Goal: Task Accomplishment & Management: Manage account settings

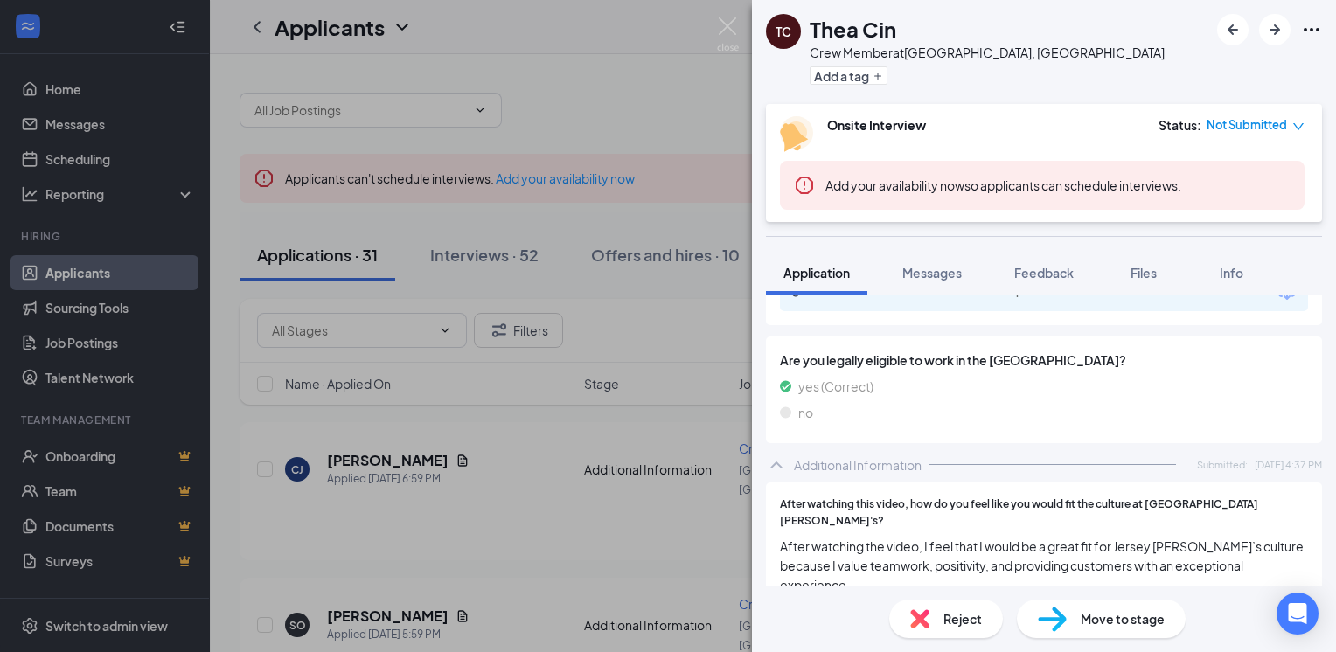
scroll to position [194, 0]
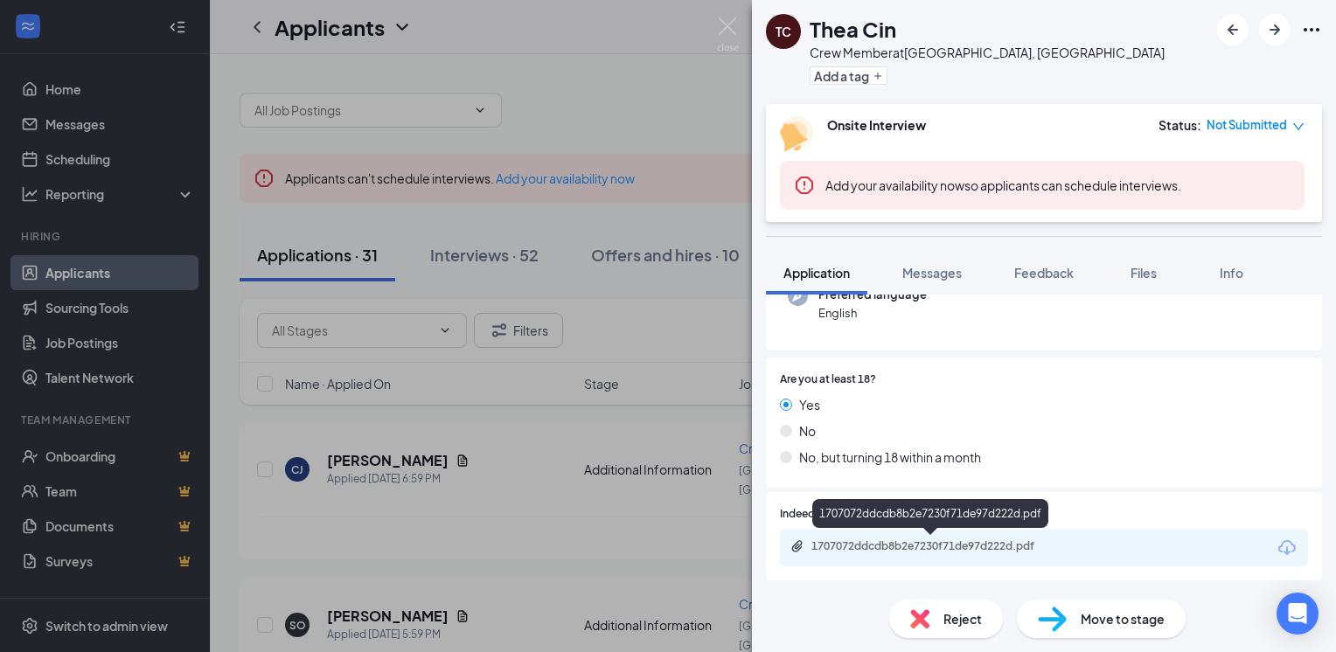
click at [967, 542] on div "1707072ddcdb8b2e7230f71de97d222d.pdf" at bounding box center [934, 547] width 245 height 14
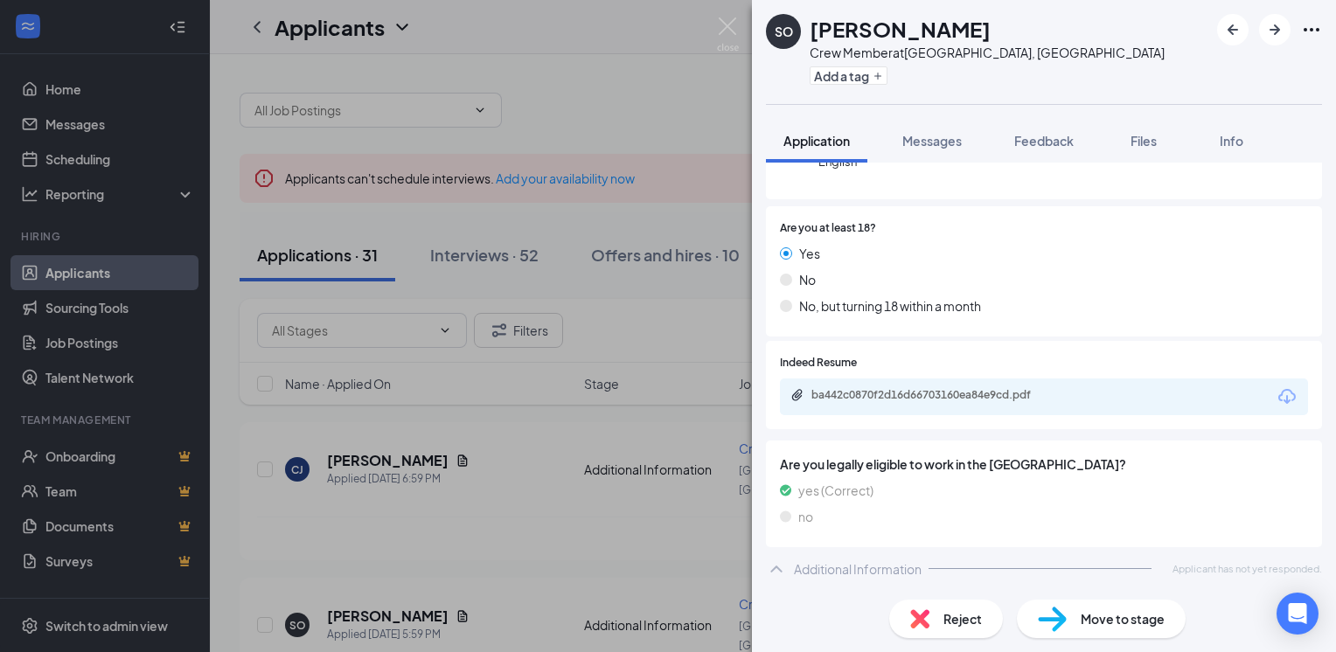
scroll to position [206, 0]
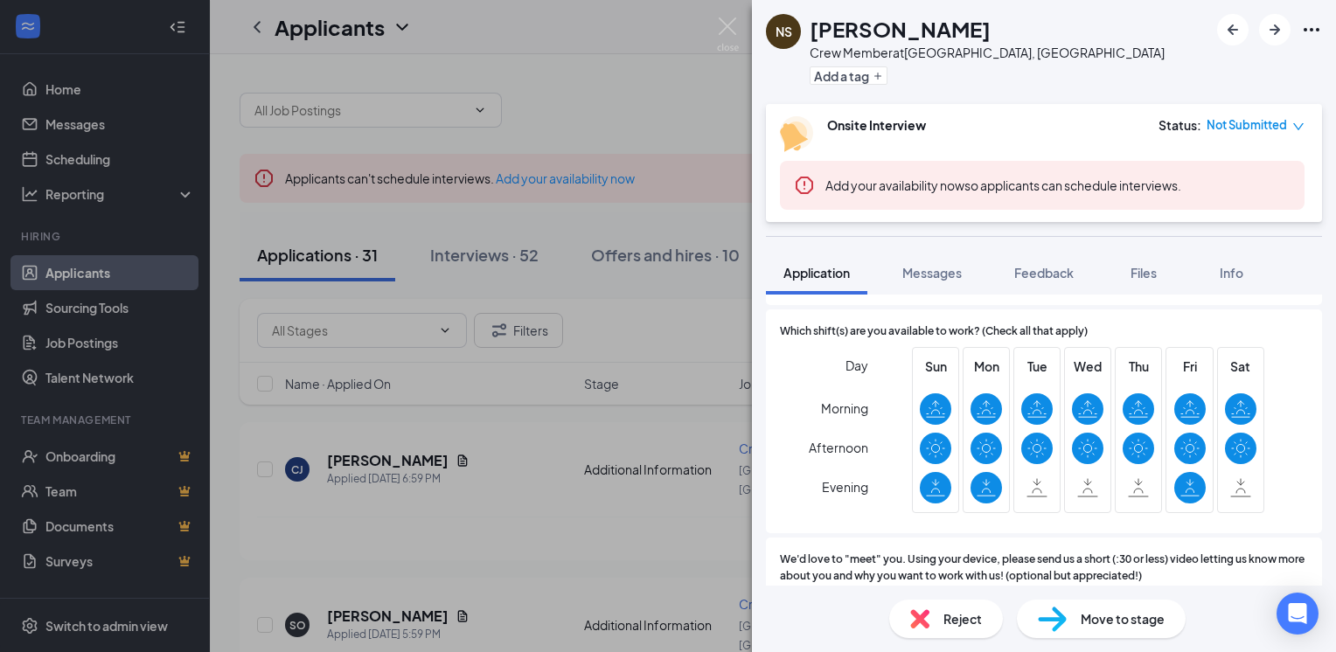
scroll to position [941, 0]
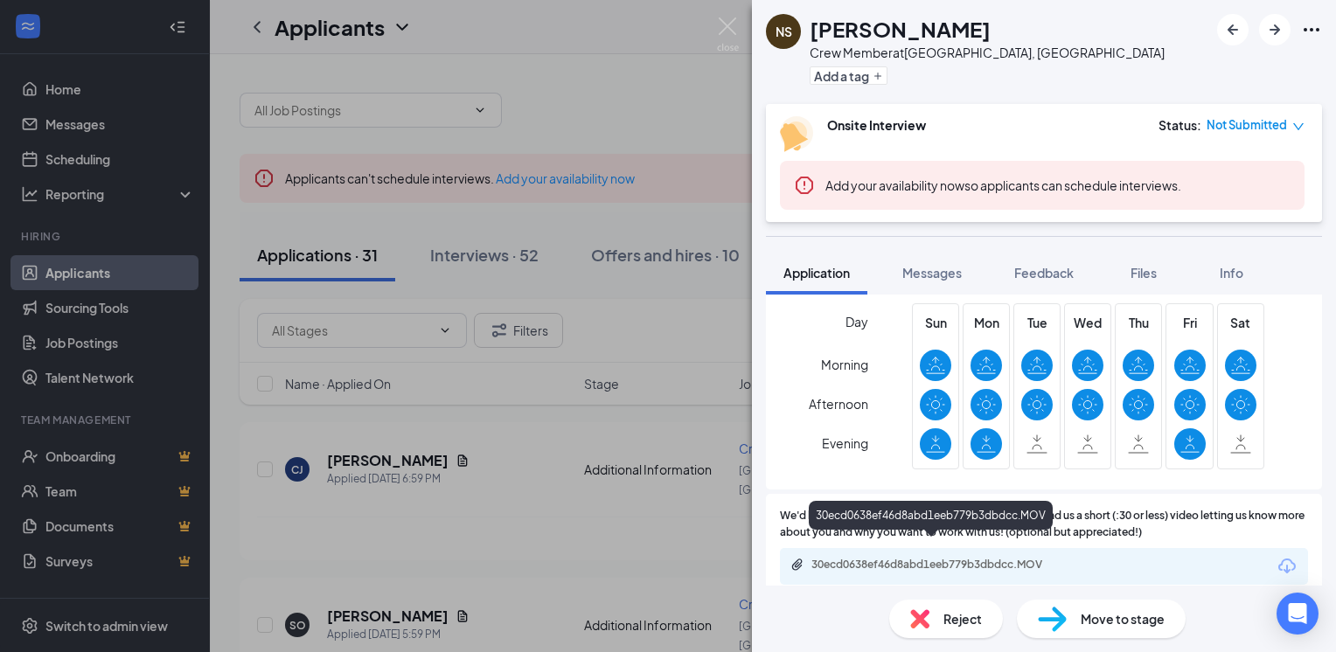
click at [966, 558] on div "30ecd0638ef46d8abd1eeb779b3dbdcc.MOV" at bounding box center [934, 565] width 245 height 14
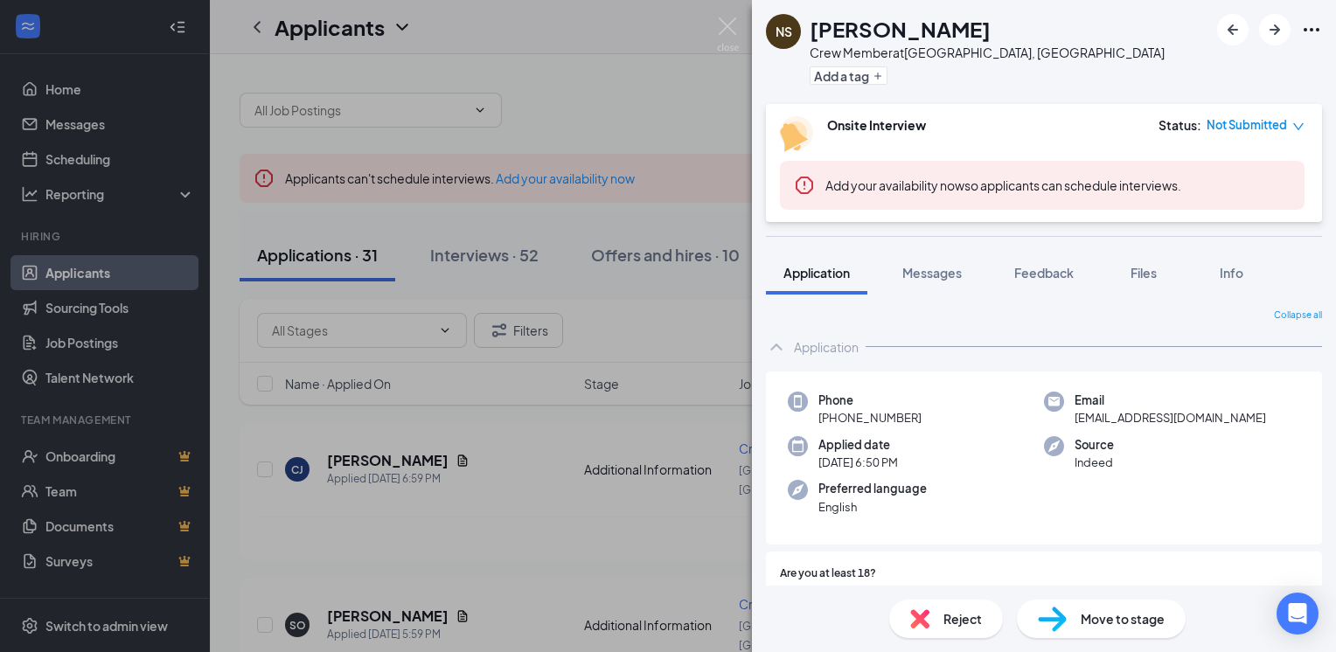
scroll to position [255, 0]
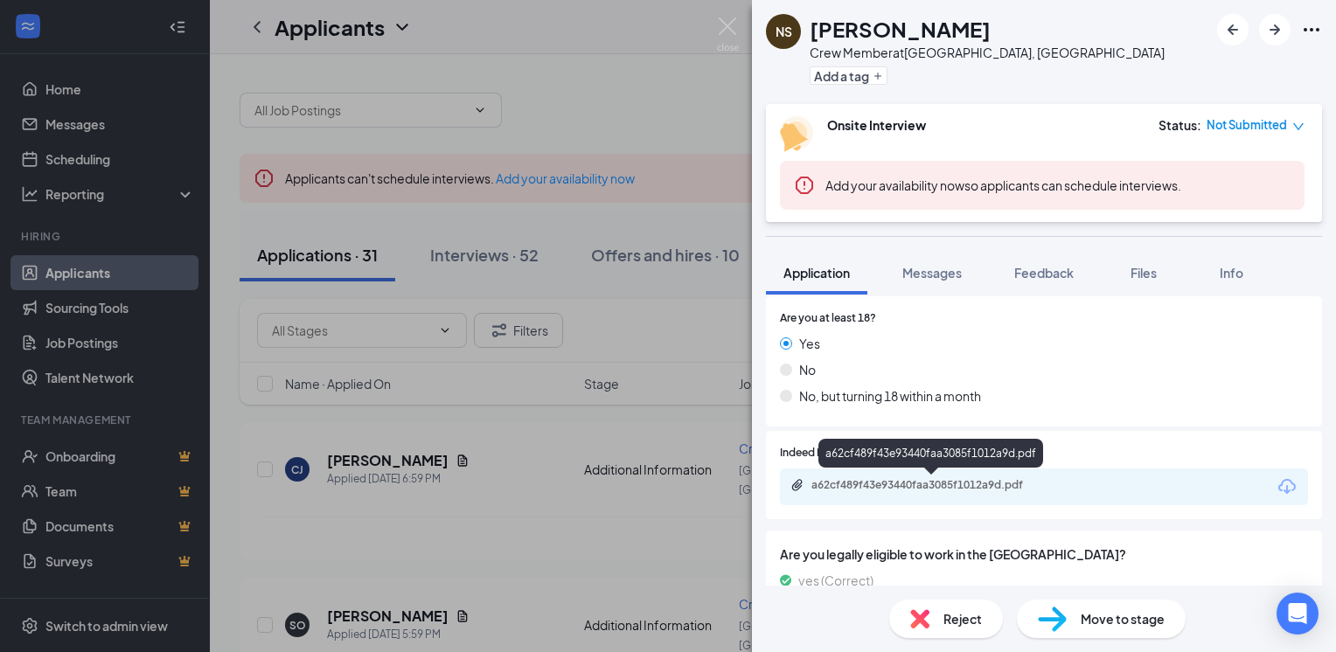
click at [884, 490] on div "a62cf489f43e93440faa3085f1012a9d.pdf" at bounding box center [934, 485] width 245 height 14
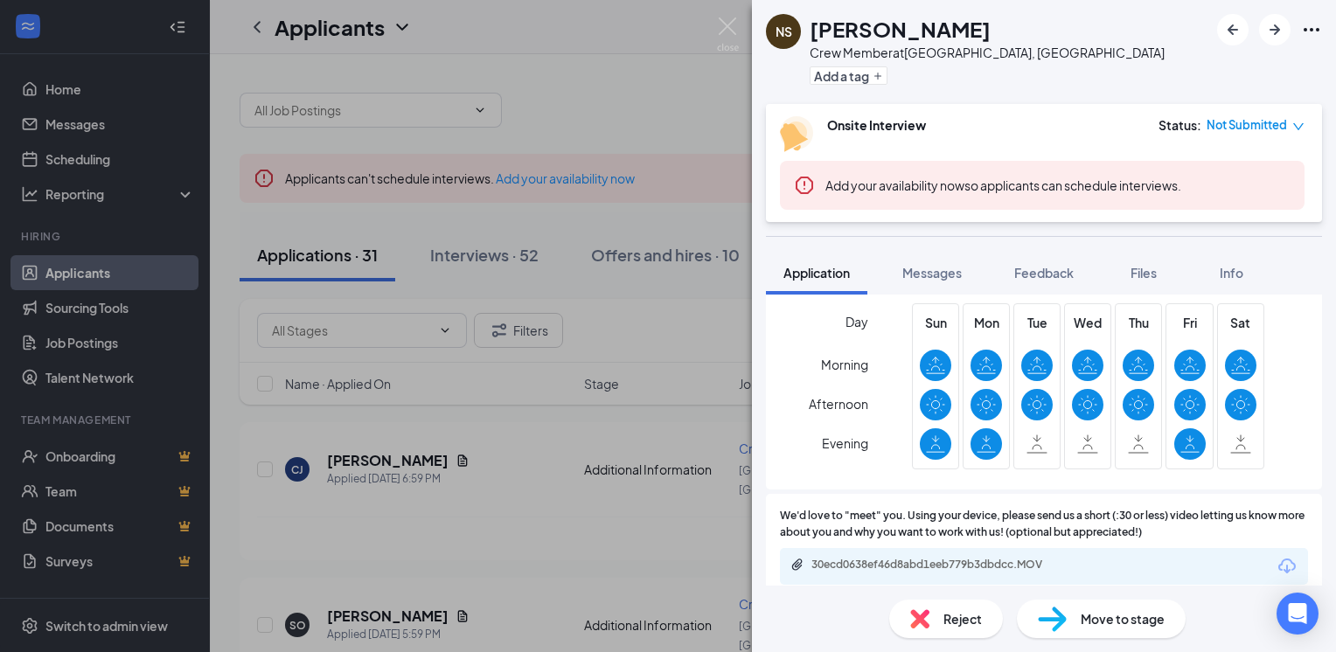
scroll to position [81, 0]
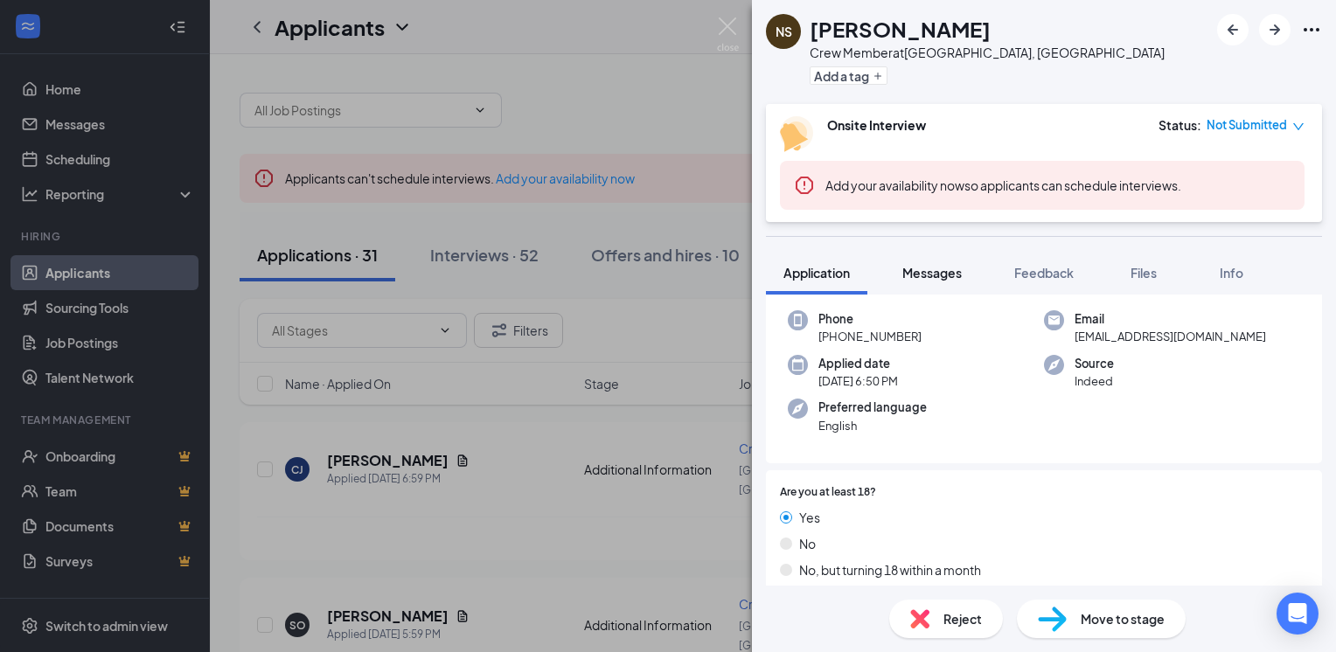
click at [937, 274] on span "Messages" at bounding box center [932, 273] width 59 height 16
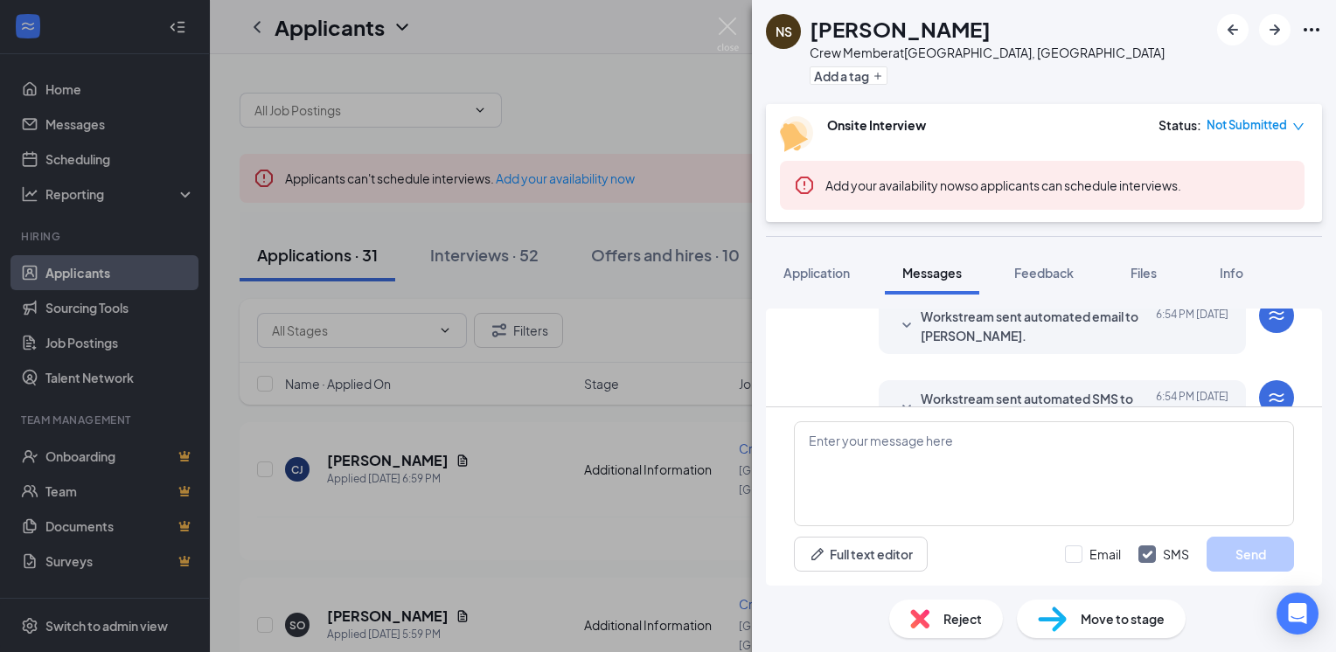
scroll to position [426, 0]
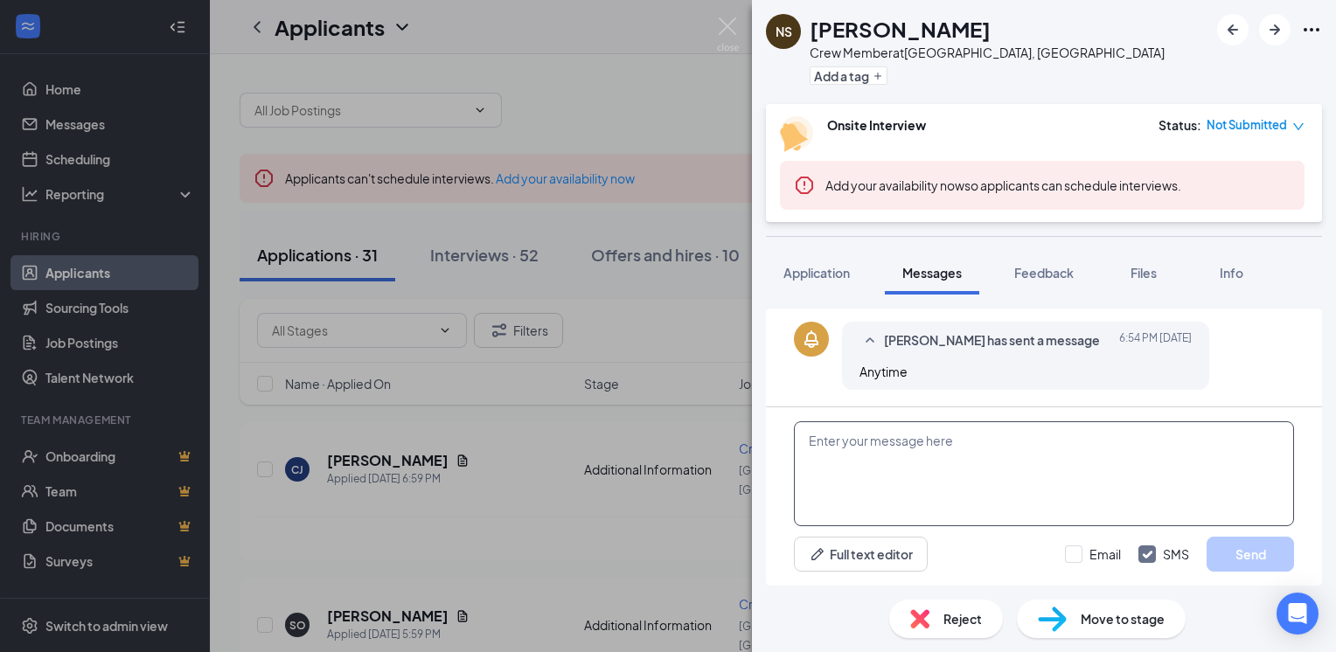
click at [820, 451] on textarea at bounding box center [1044, 474] width 500 height 105
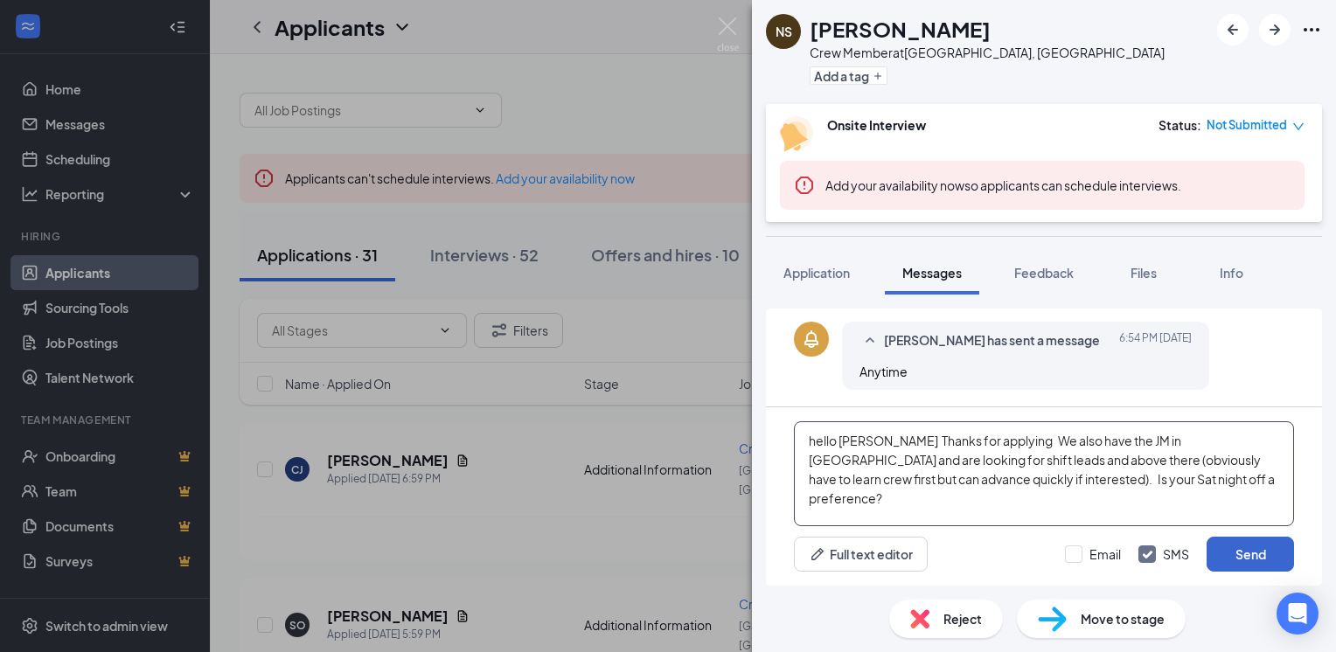
type textarea "hello [PERSON_NAME] Thanks for applying We also have the JM in [GEOGRAPHIC_DATA…"
click at [1239, 555] on button "Send" at bounding box center [1250, 554] width 87 height 35
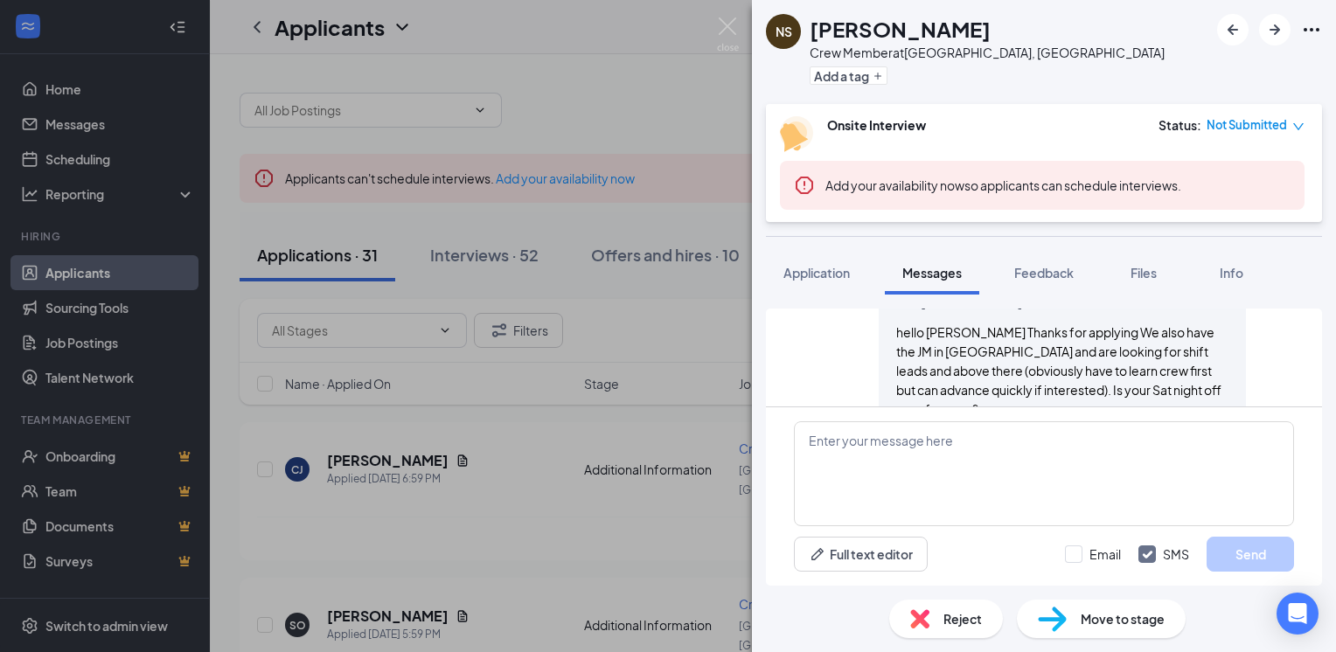
scroll to position [578, 0]
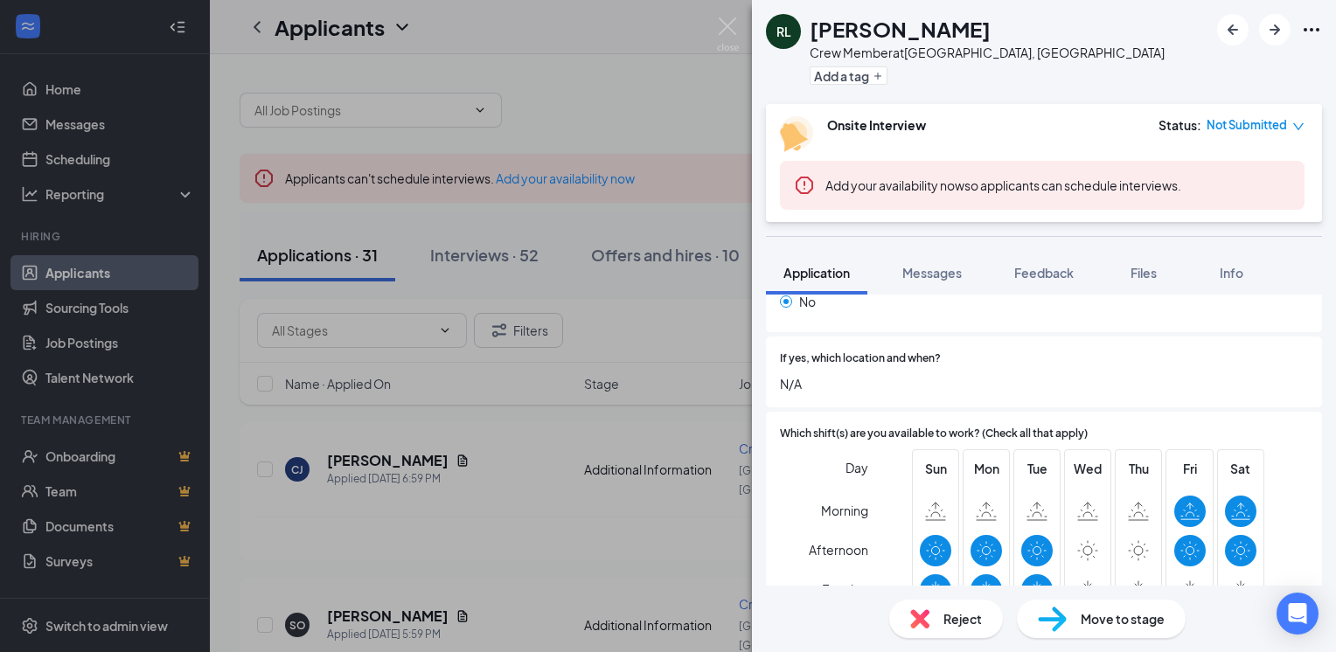
scroll to position [833, 0]
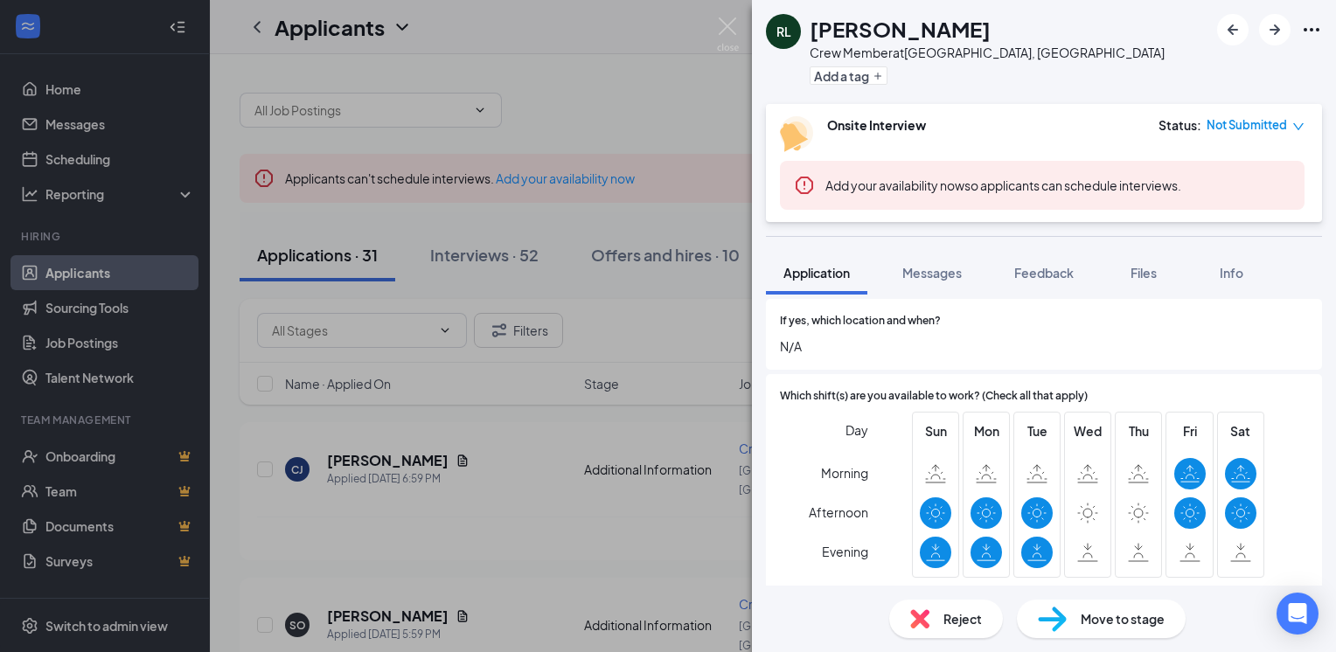
click at [927, 609] on div "Reject" at bounding box center [946, 619] width 114 height 38
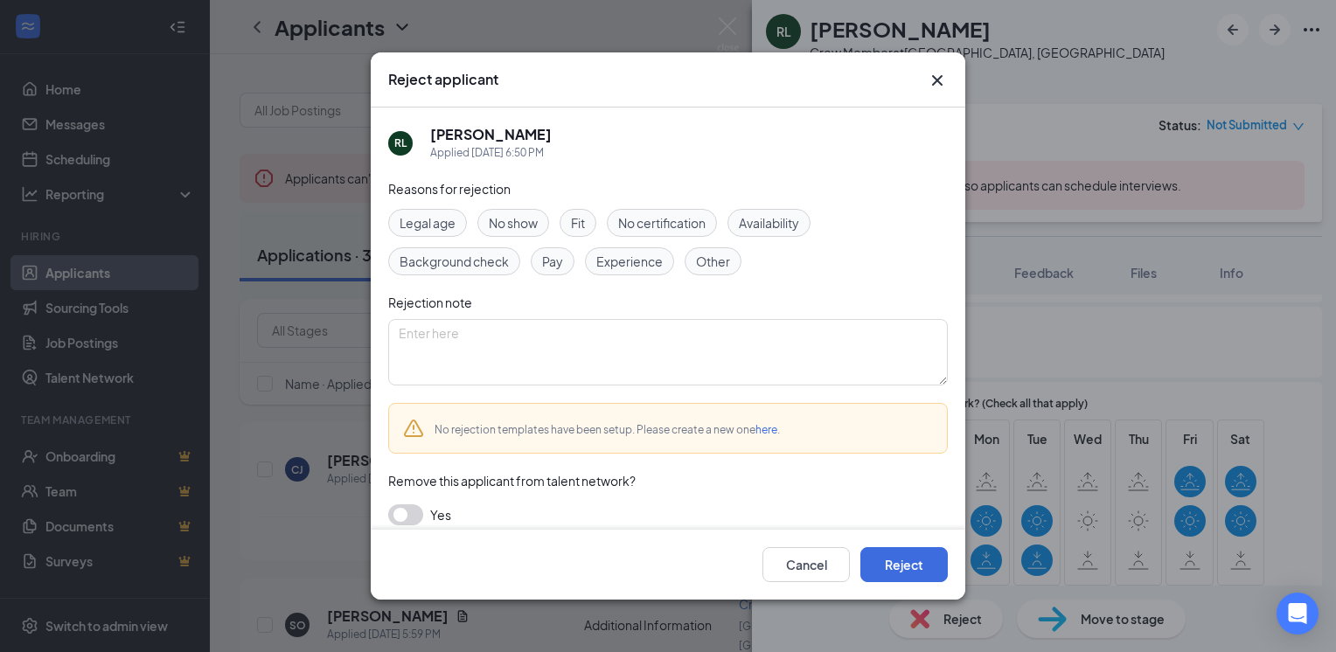
click at [750, 209] on div "Availability" at bounding box center [769, 223] width 83 height 28
click at [907, 561] on button "Reject" at bounding box center [904, 565] width 87 height 35
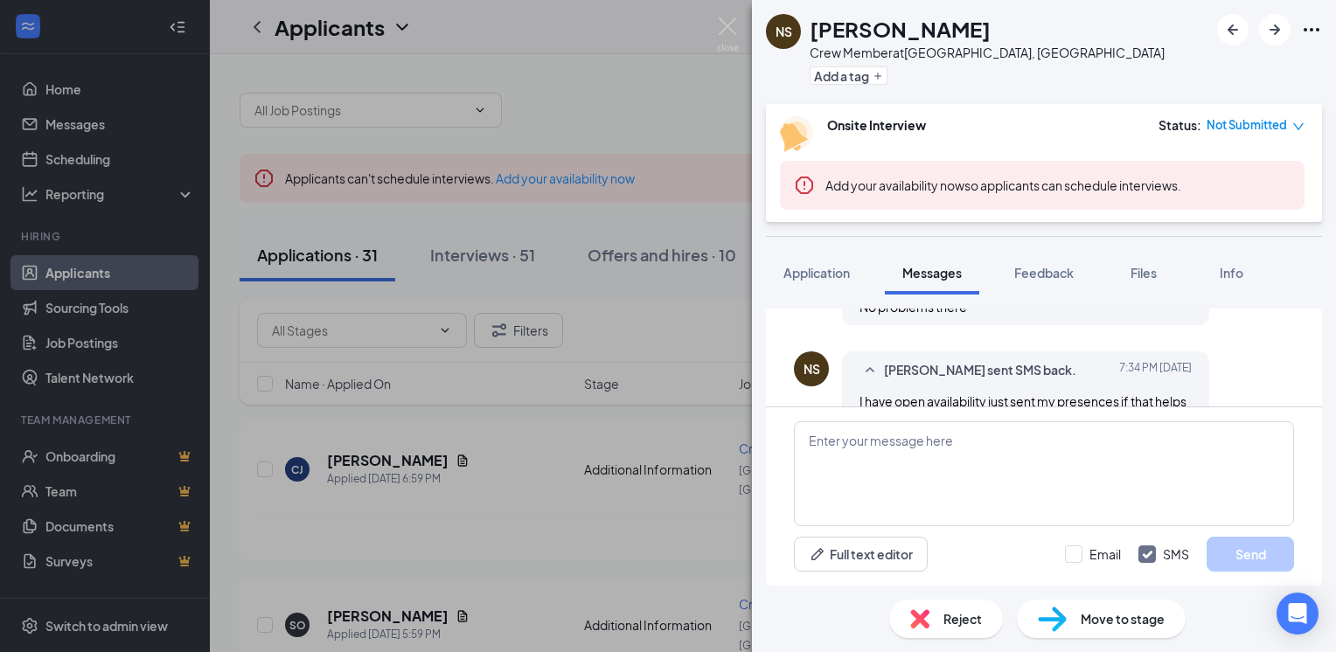
scroll to position [804, 0]
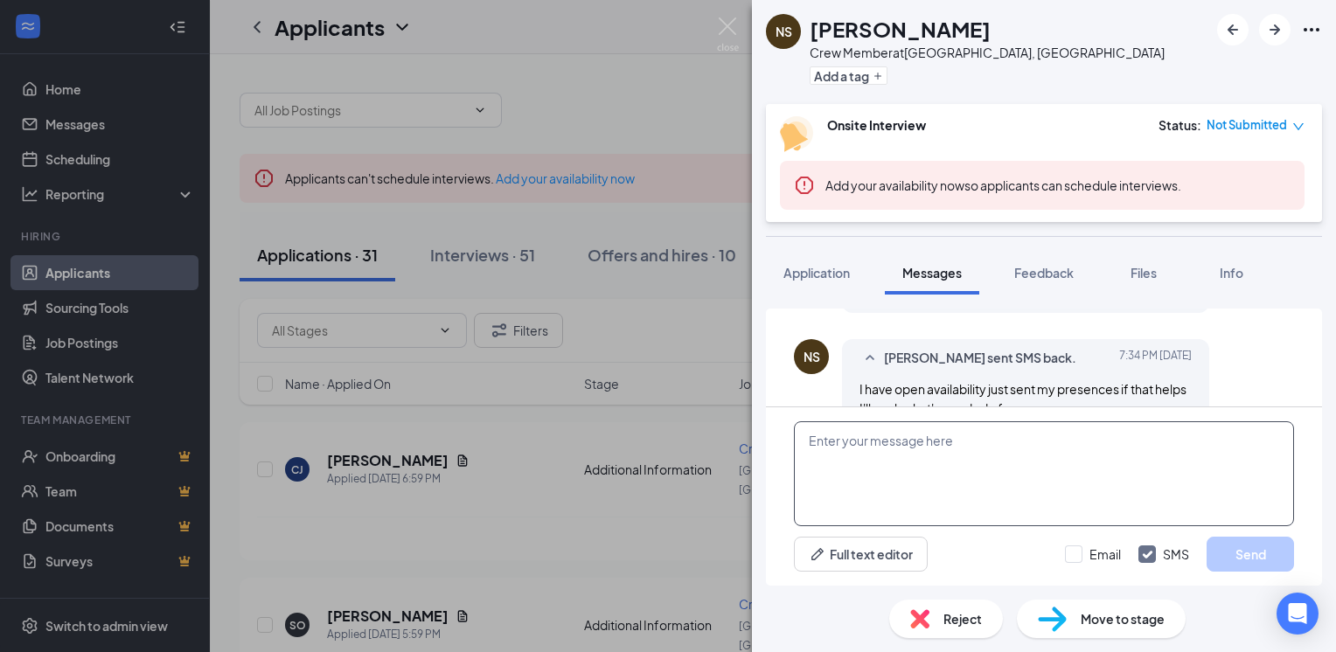
click at [836, 445] on textarea at bounding box center [1044, 474] width 500 height 105
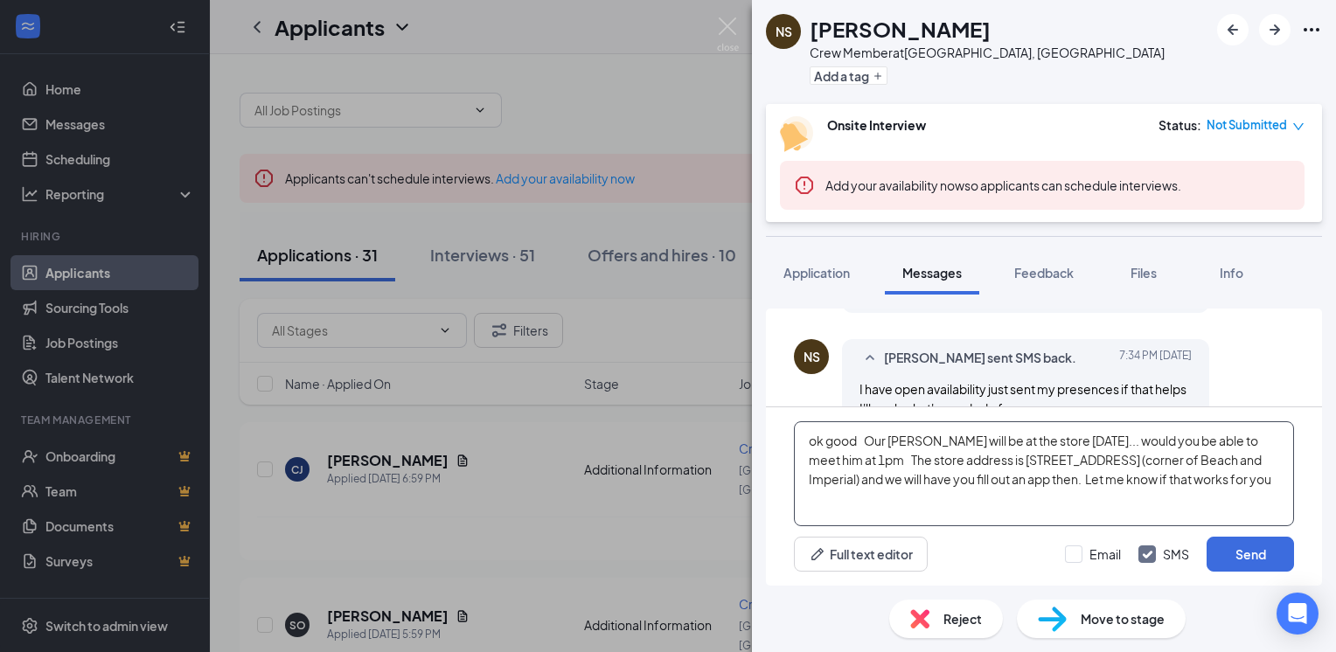
type textarea "ok good Our [PERSON_NAME] will be at the store [DATE]... would you be able to m…"
click at [1245, 560] on button "Send" at bounding box center [1250, 554] width 87 height 35
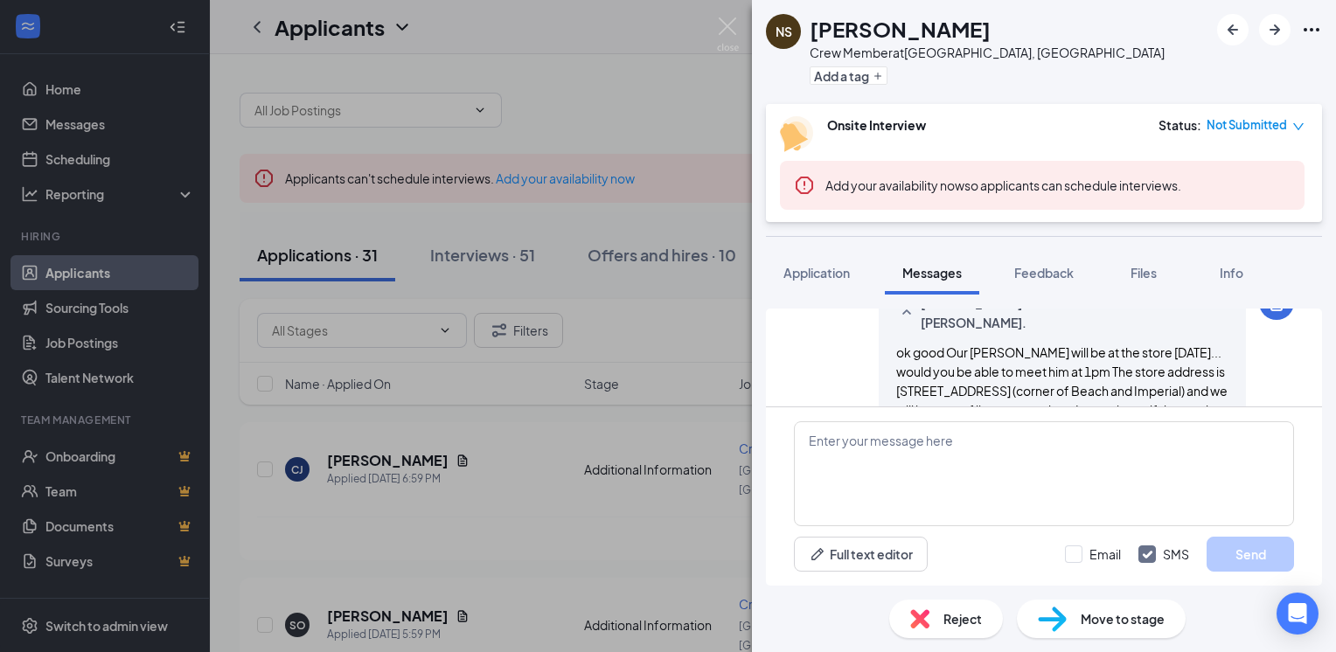
scroll to position [975, 0]
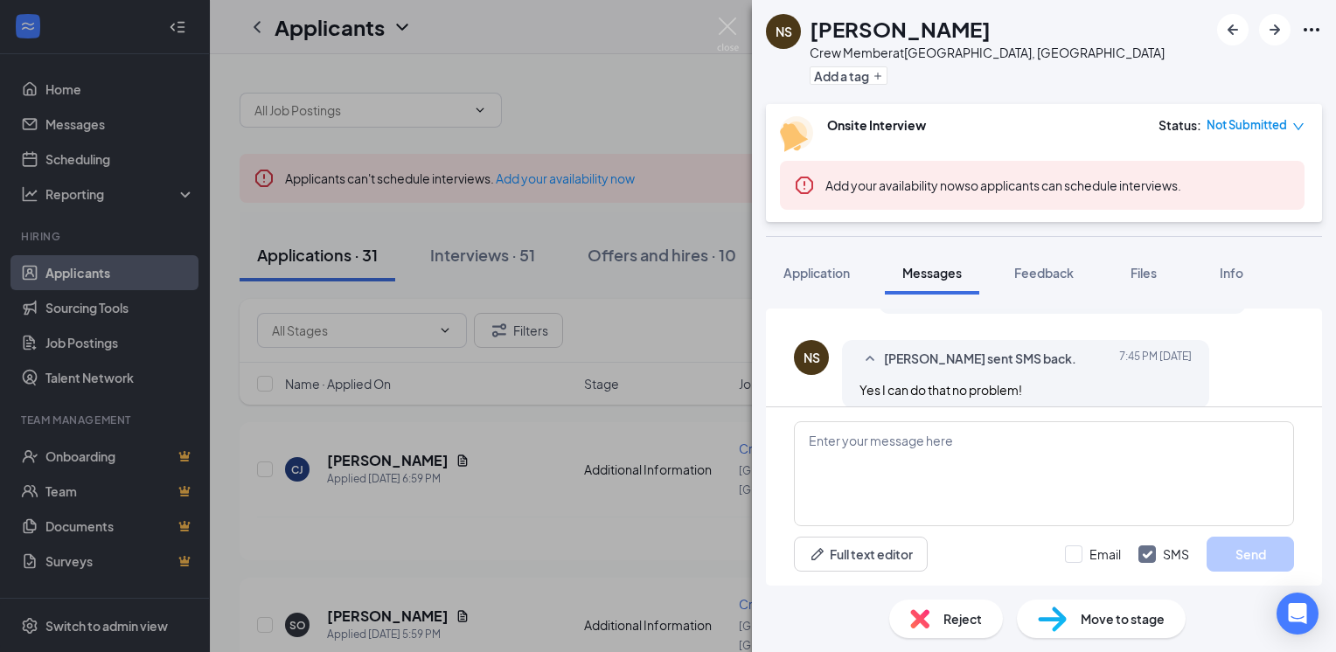
scroll to position [961, 0]
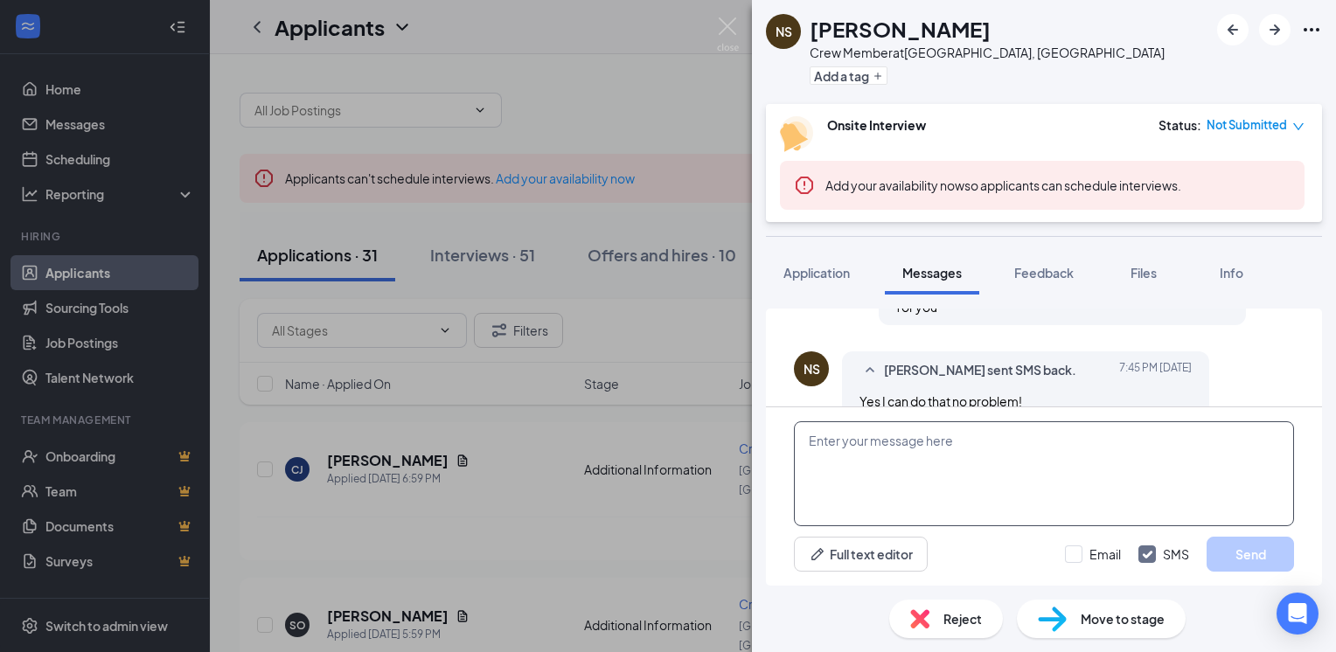
click at [822, 450] on textarea at bounding box center [1044, 474] width 500 height 105
type textarea "ok good , he will see you [DATE]!"
click at [1245, 550] on button "Send" at bounding box center [1250, 554] width 87 height 35
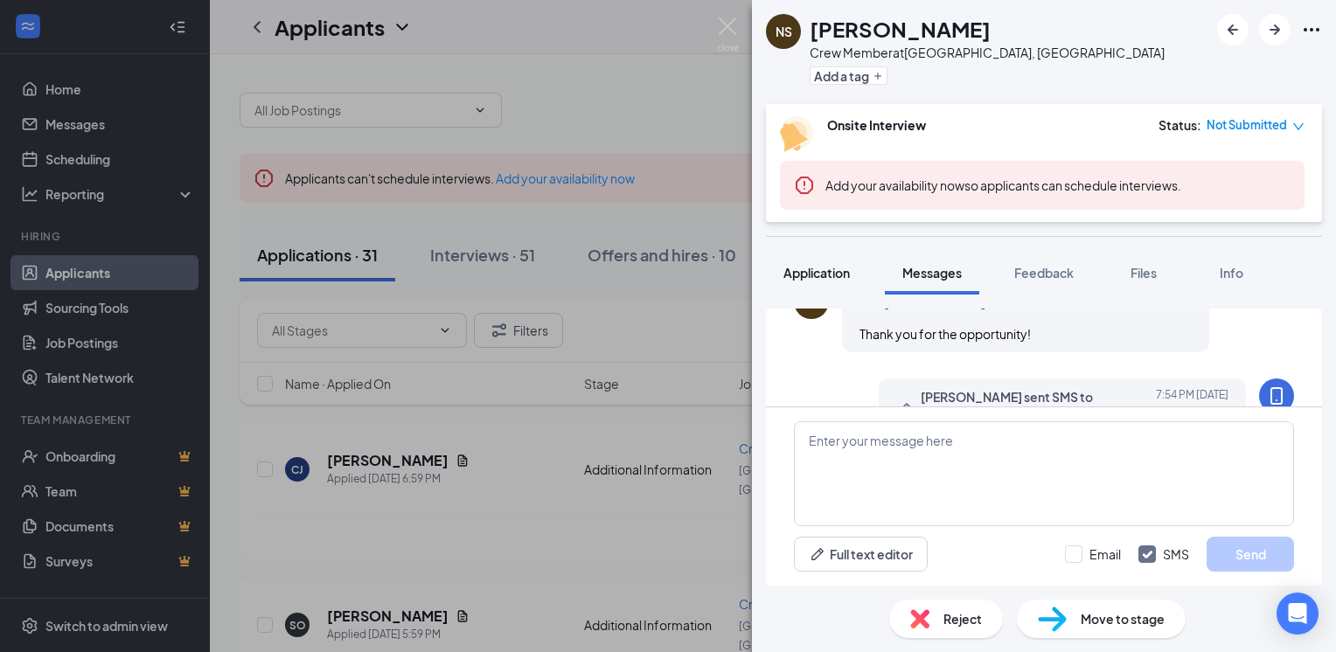
scroll to position [1126, 0]
click at [834, 271] on span "Application" at bounding box center [817, 273] width 66 height 16
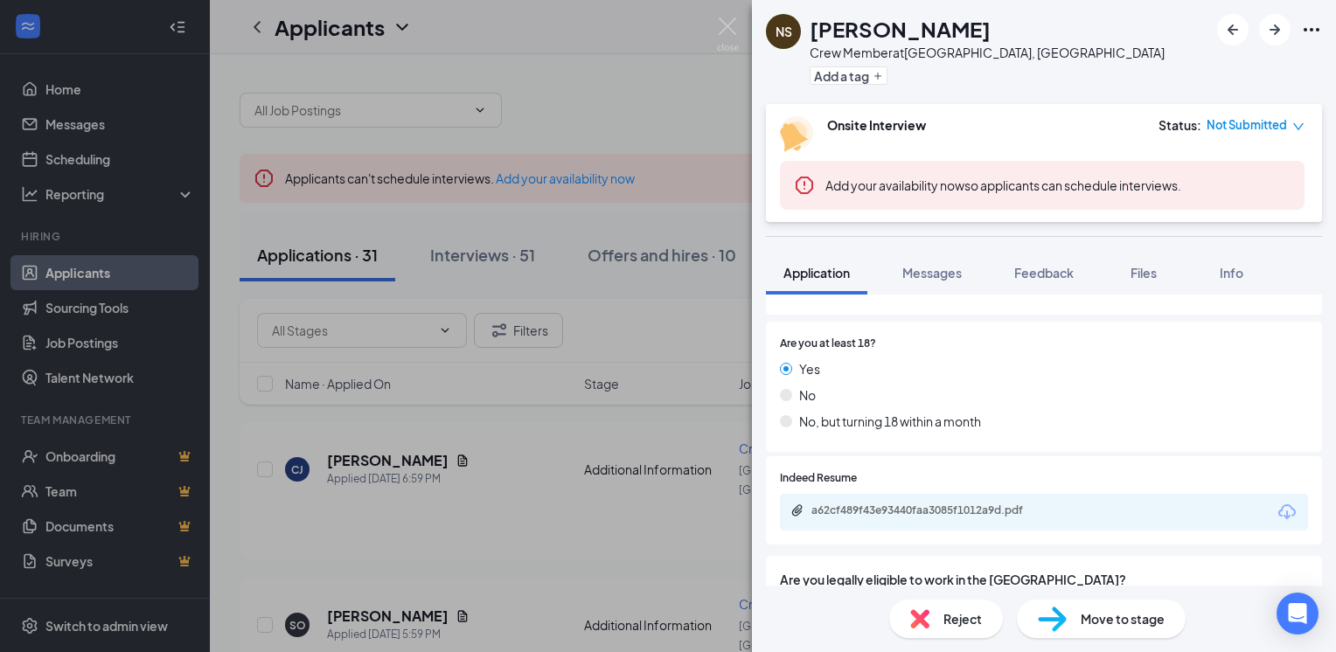
scroll to position [255, 0]
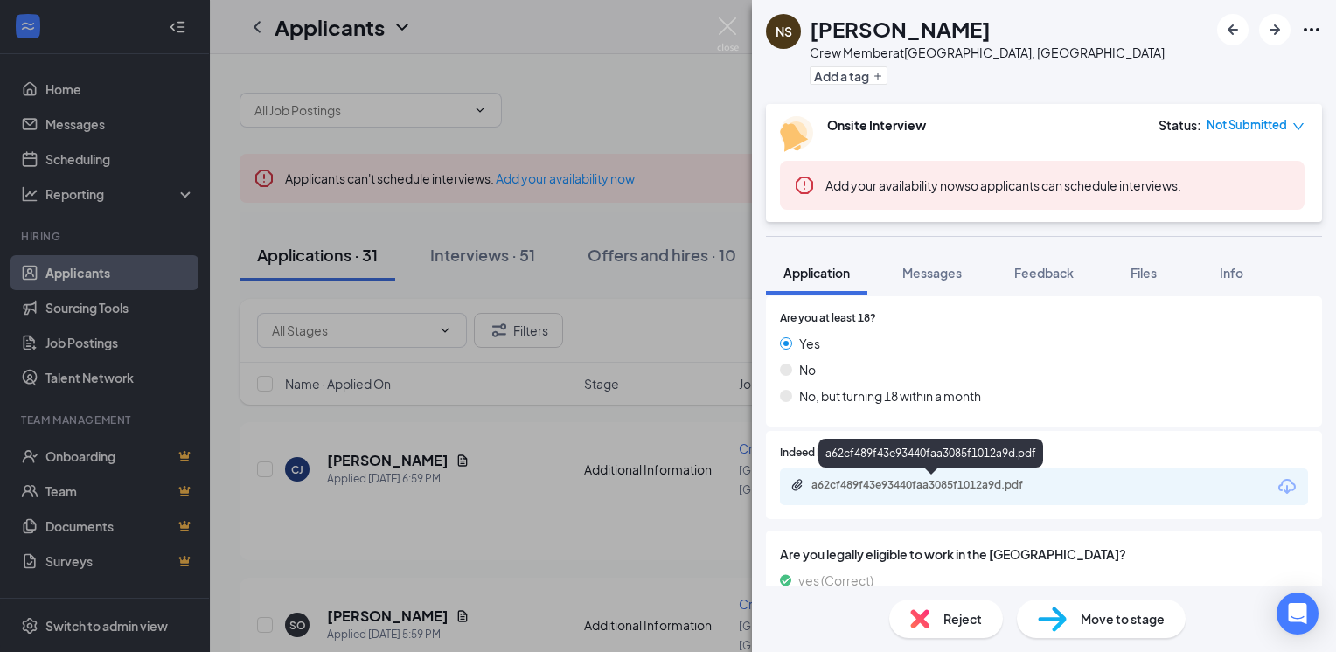
click at [870, 478] on div "a62cf489f43e93440faa3085f1012a9d.pdf" at bounding box center [934, 485] width 245 height 14
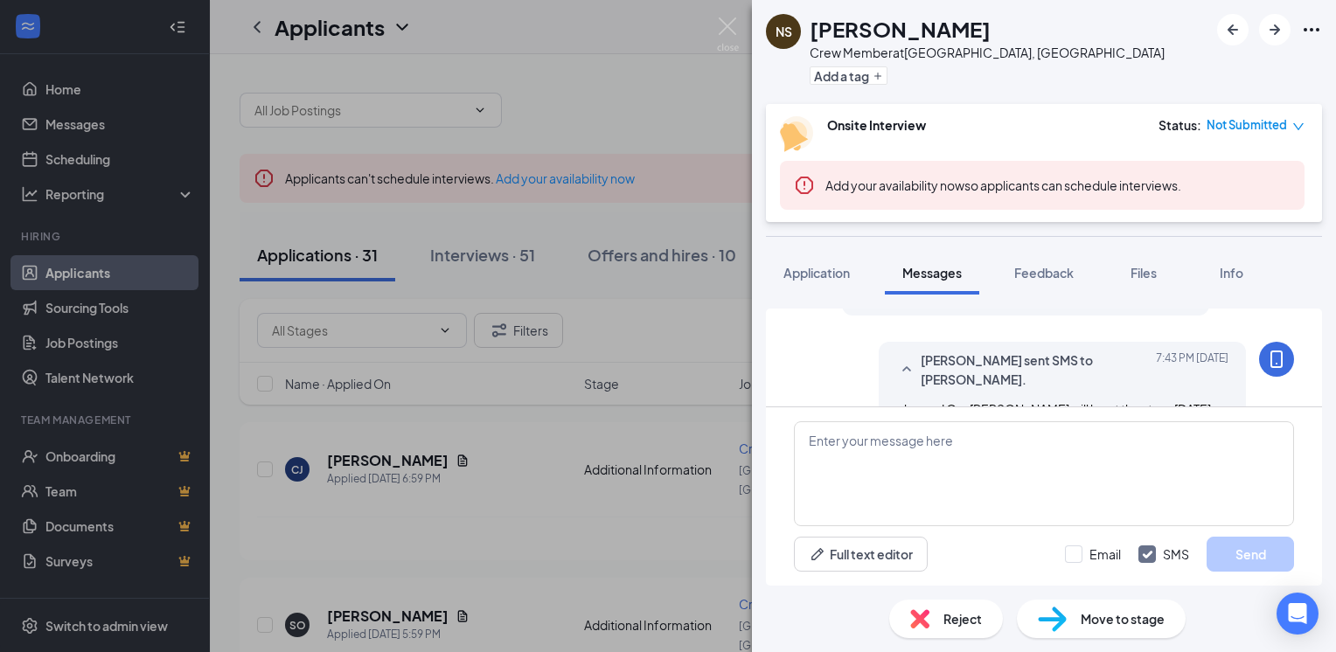
scroll to position [700, 0]
